Goal: Task Accomplishment & Management: Manage account settings

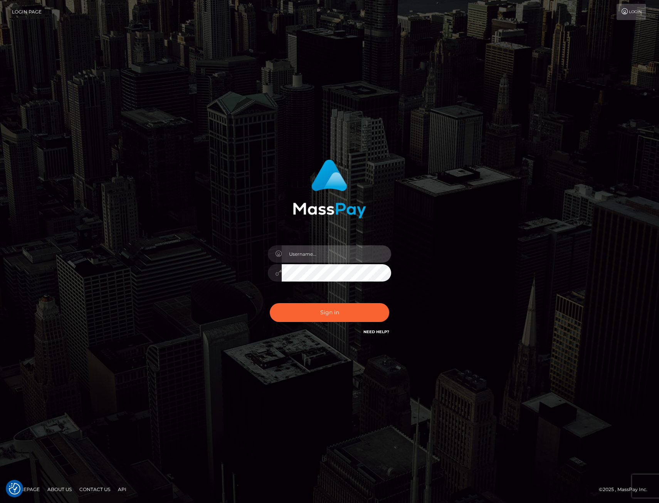
click at [327, 254] on input "text" at bounding box center [336, 253] width 109 height 17
type input "XeniaM"
click at [340, 319] on button "Sign in" at bounding box center [329, 312] width 119 height 19
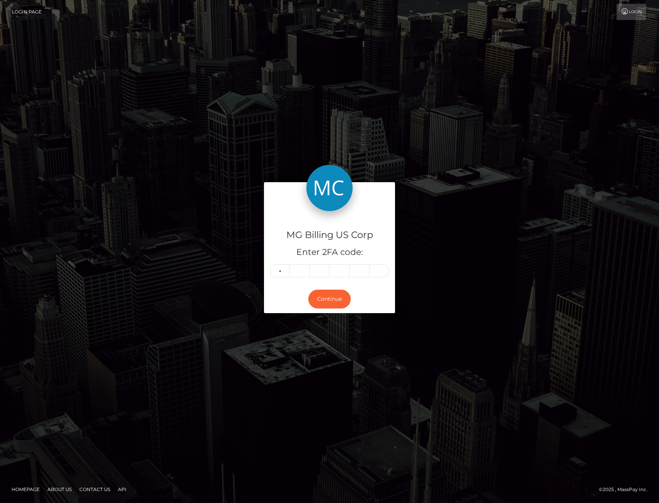
type input "9"
type input "7"
type input "2"
type input "5"
type input "8"
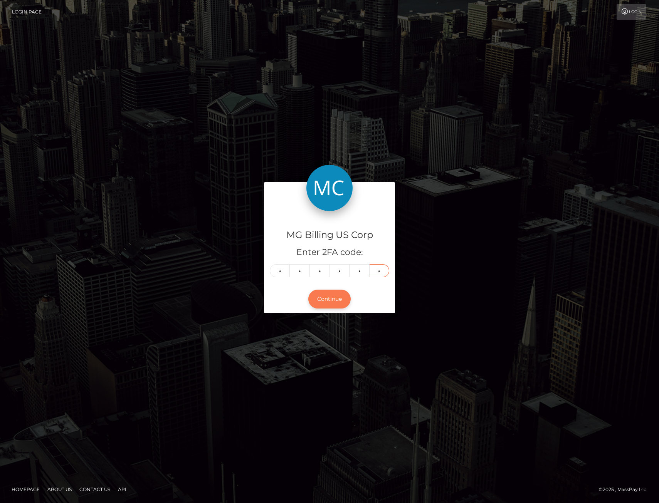
type input "6"
click at [334, 302] on button "Continue" at bounding box center [329, 299] width 42 height 19
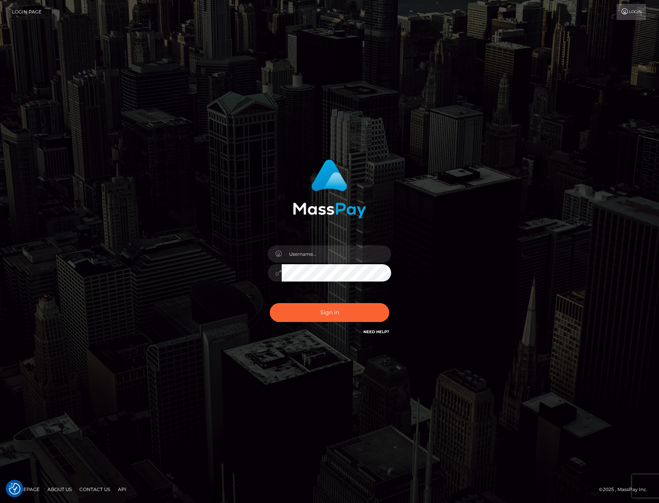
drag, startPoint x: 228, startPoint y: 60, endPoint x: 220, endPoint y: 43, distance: 18.8
click at [228, 59] on div at bounding box center [329, 251] width 659 height 503
